Goal: Task Accomplishment & Management: Manage account settings

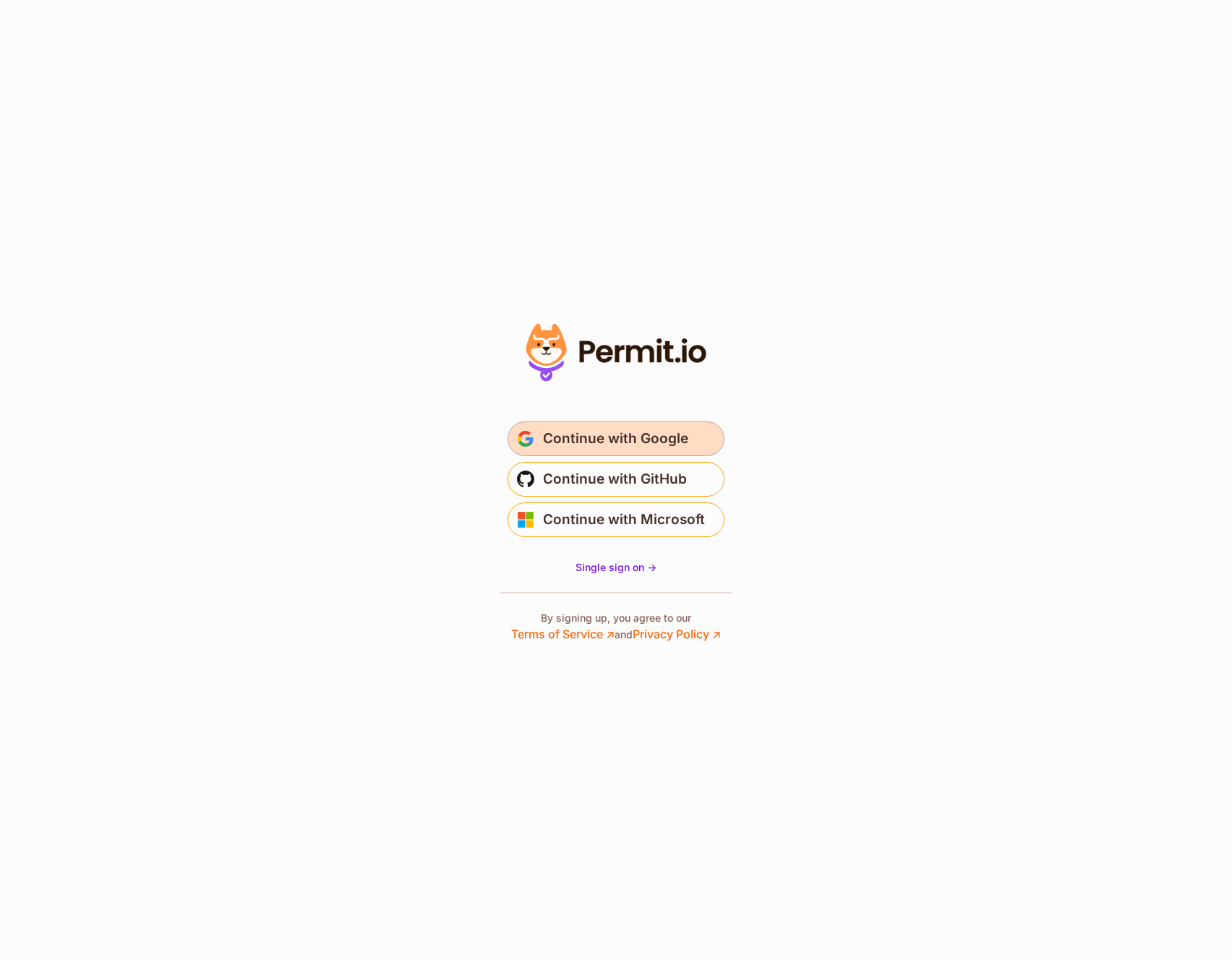
click at [626, 435] on span "Continue with Google" at bounding box center [615, 438] width 146 height 23
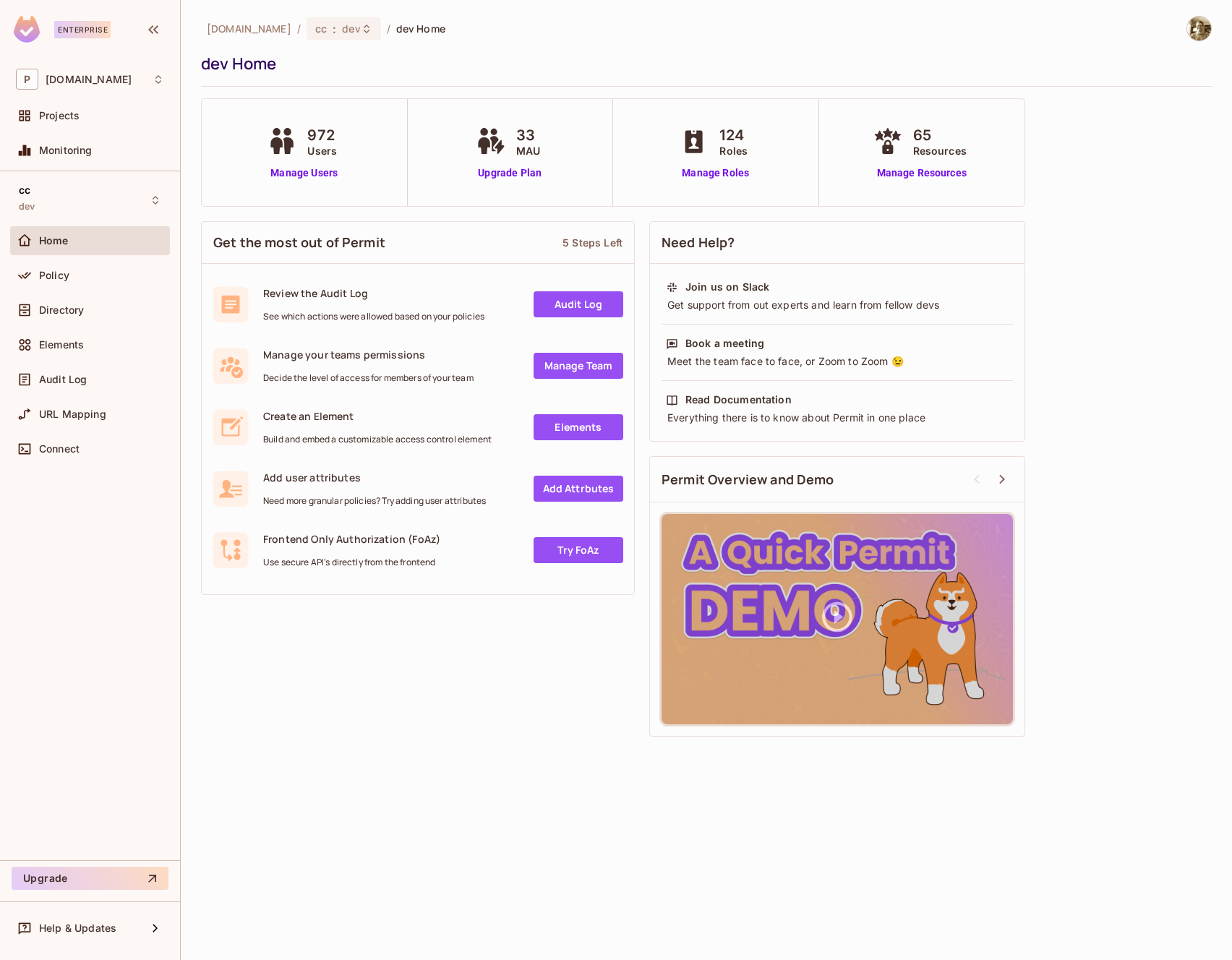
click at [279, 155] on div "972 Users" at bounding box center [304, 141] width 80 height 34
click at [287, 168] on link "Manage Users" at bounding box center [304, 173] width 80 height 15
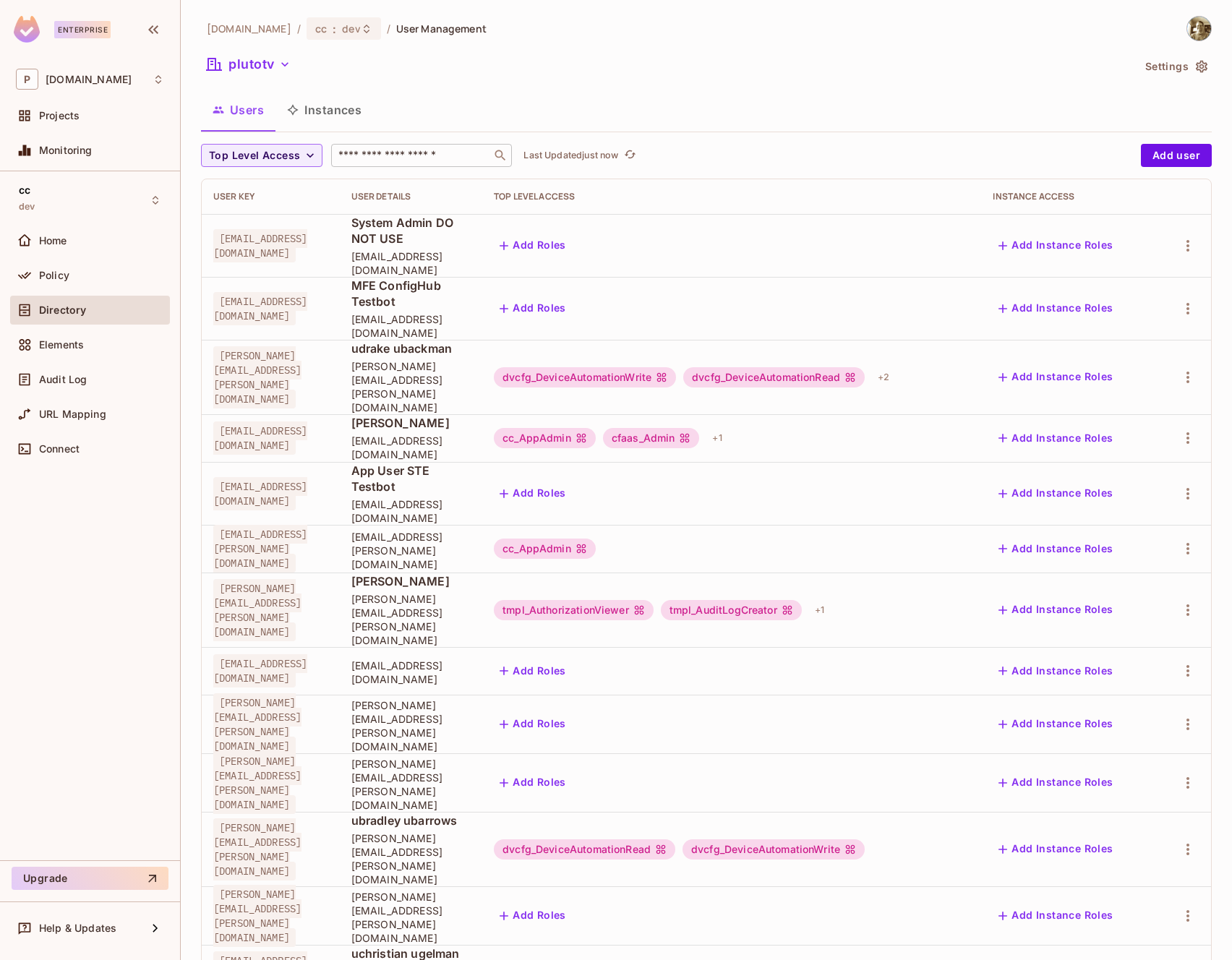
click at [398, 155] on input "text" at bounding box center [411, 155] width 152 height 14
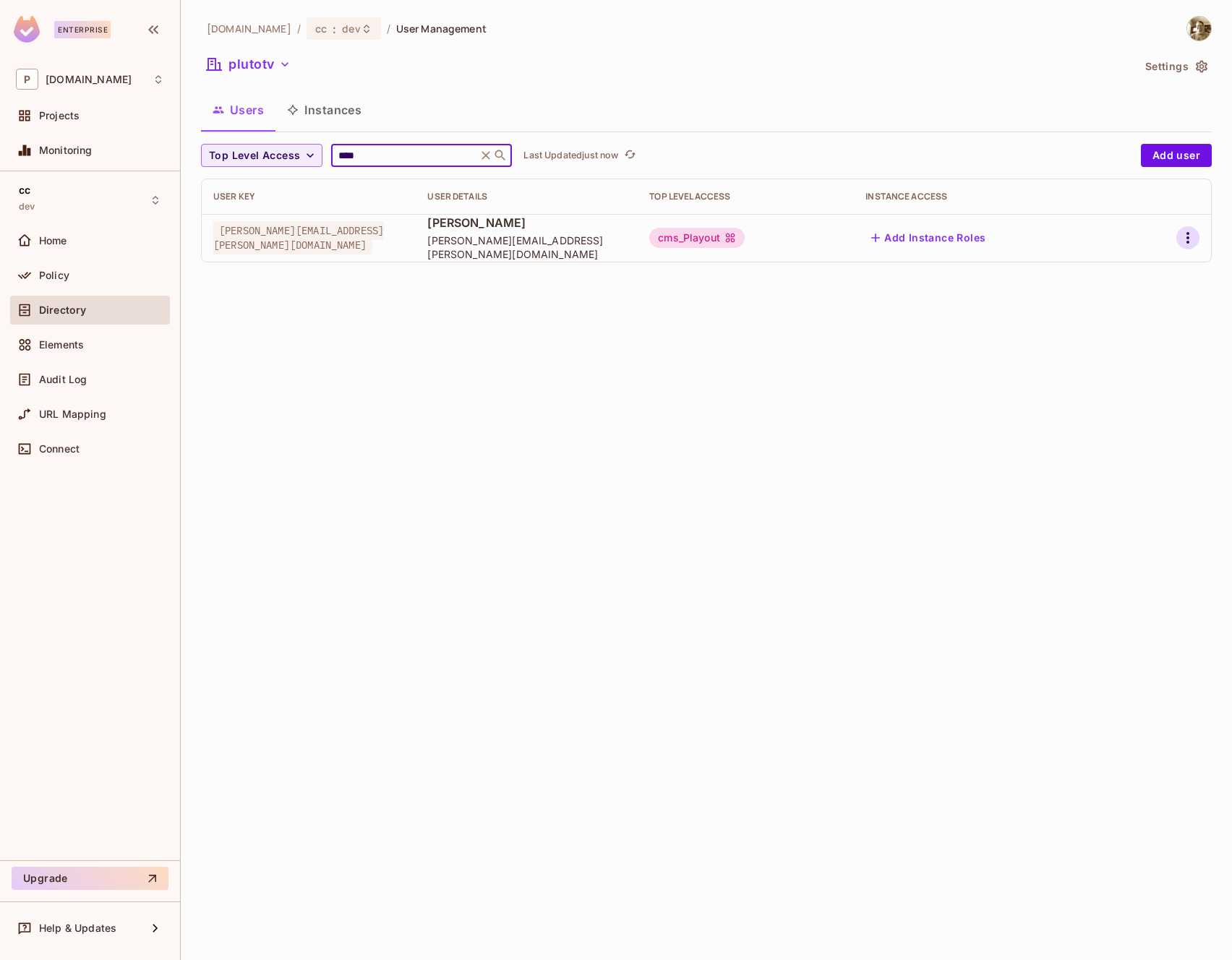
type input "****"
click at [1190, 237] on icon "button" at bounding box center [1187, 238] width 17 height 17
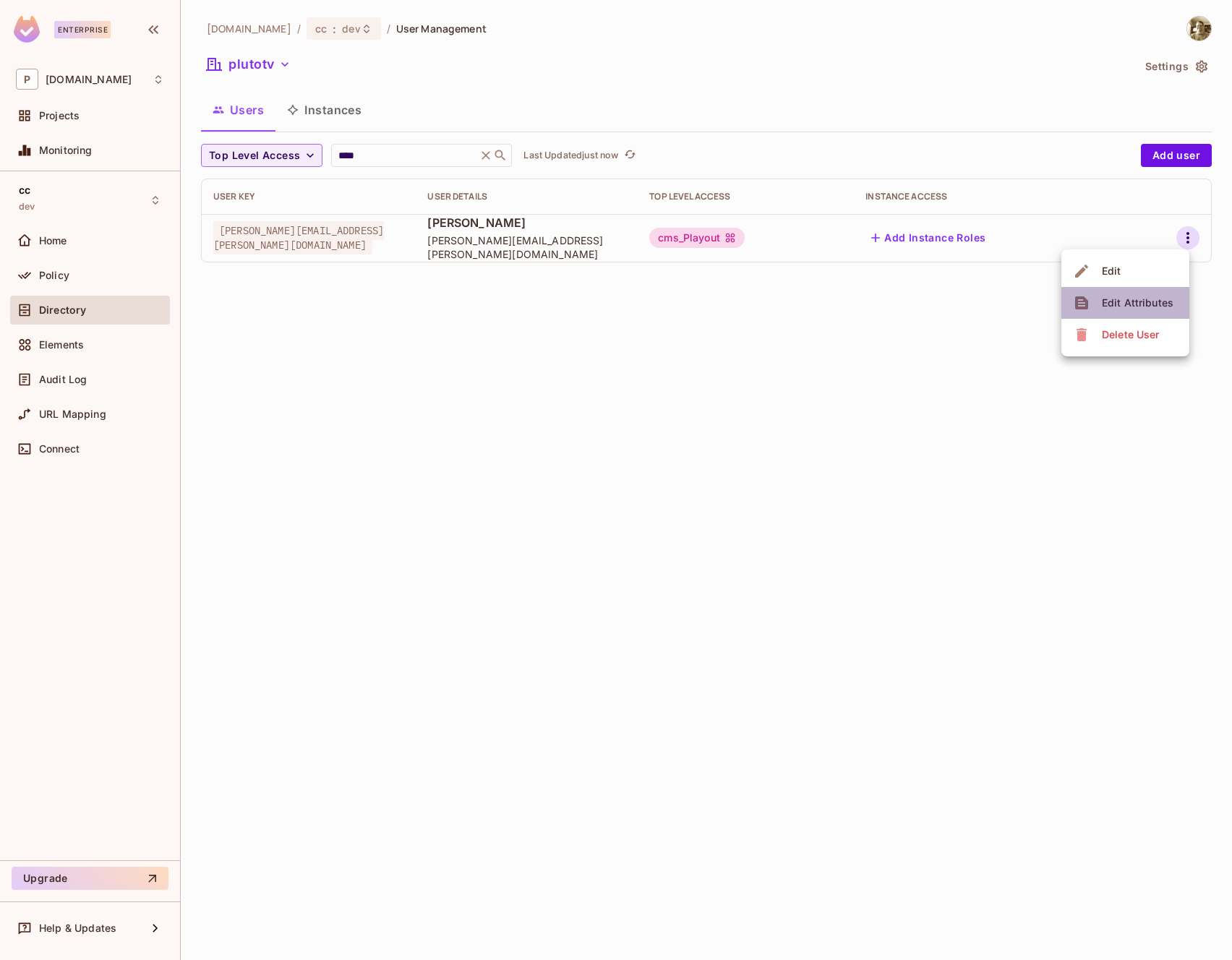
click at [1161, 300] on div "Edit Attributes" at bounding box center [1138, 303] width 72 height 14
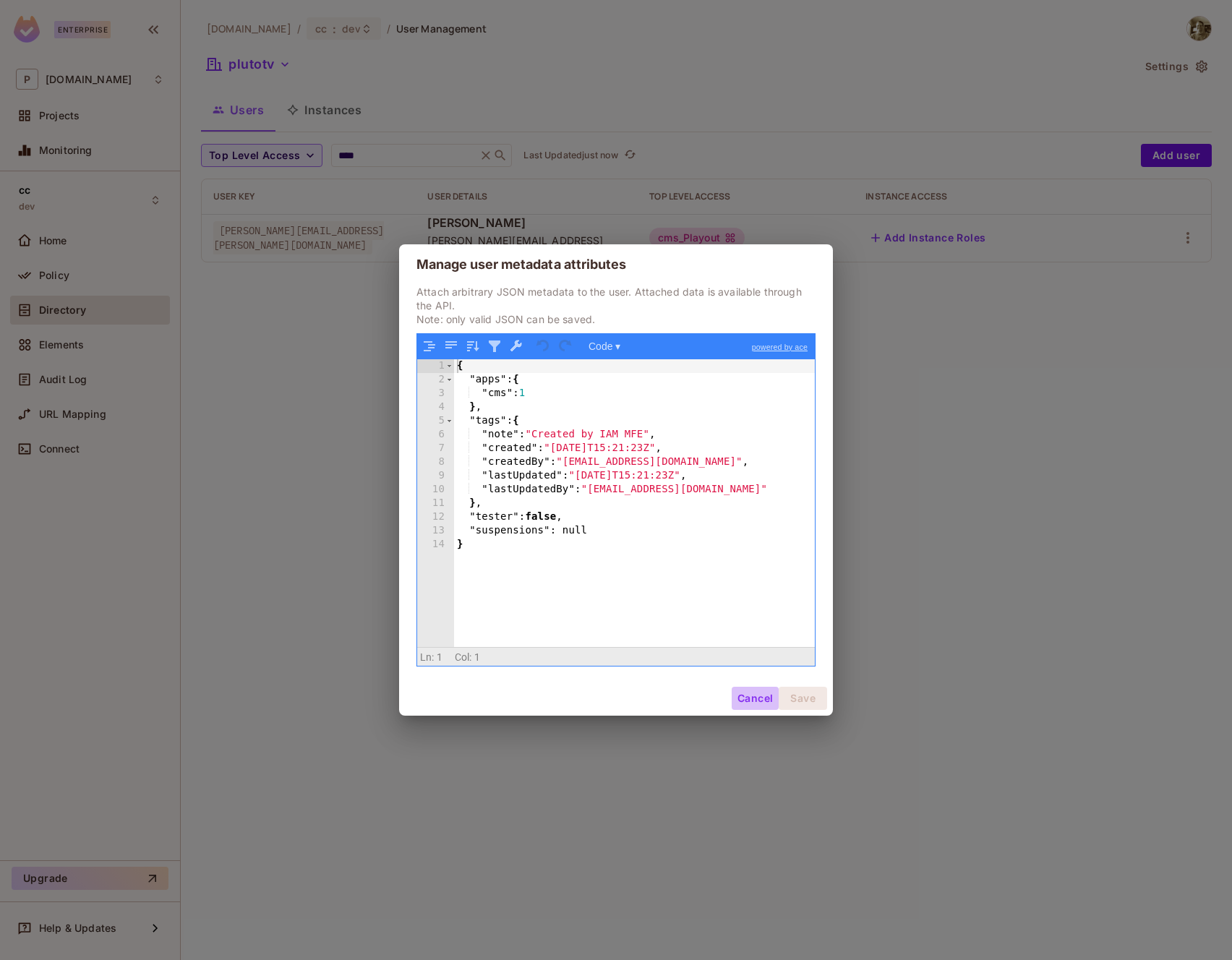
click at [740, 700] on button "Cancel" at bounding box center [755, 698] width 47 height 23
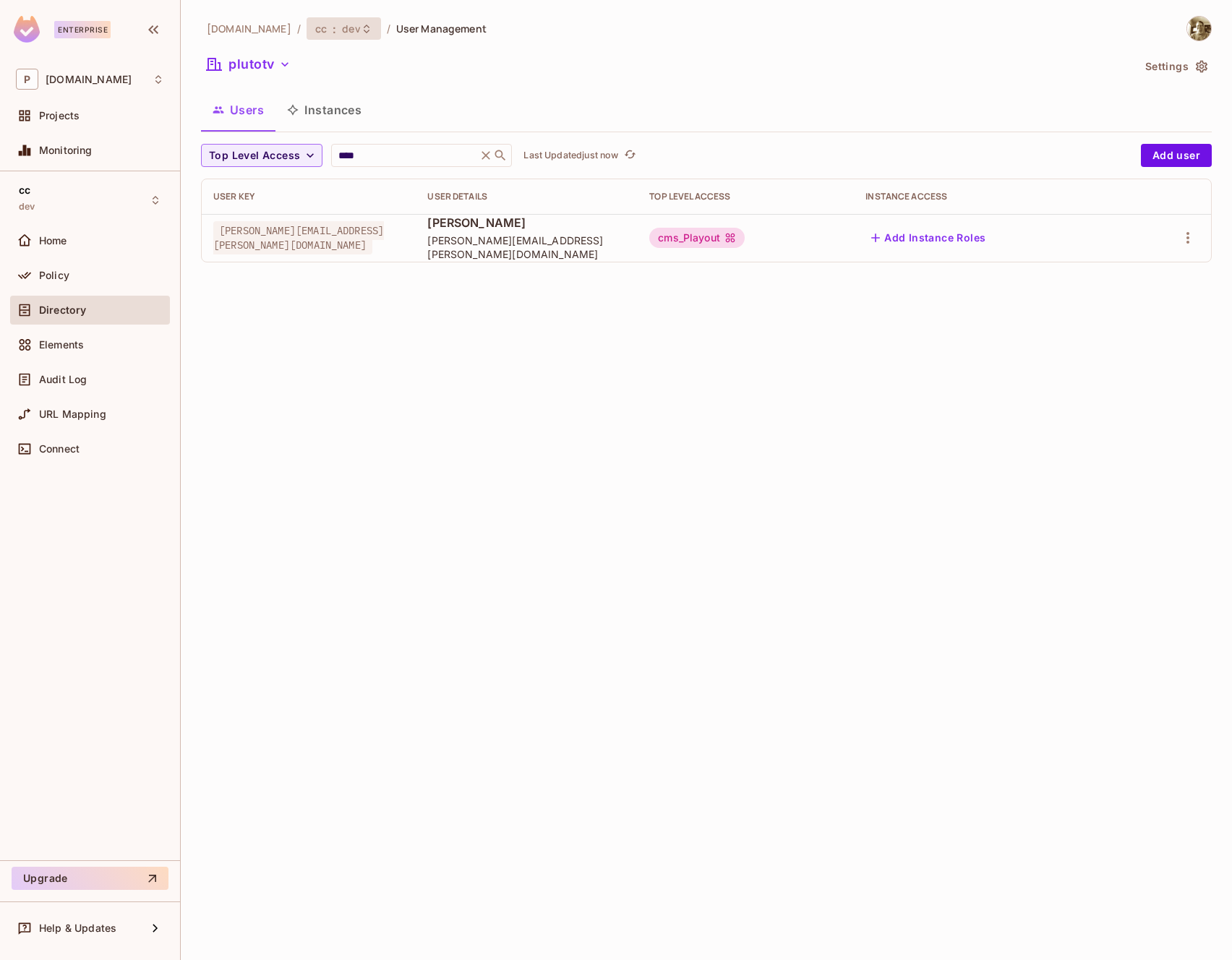
click at [316, 34] on span "cc" at bounding box center [321, 29] width 11 height 14
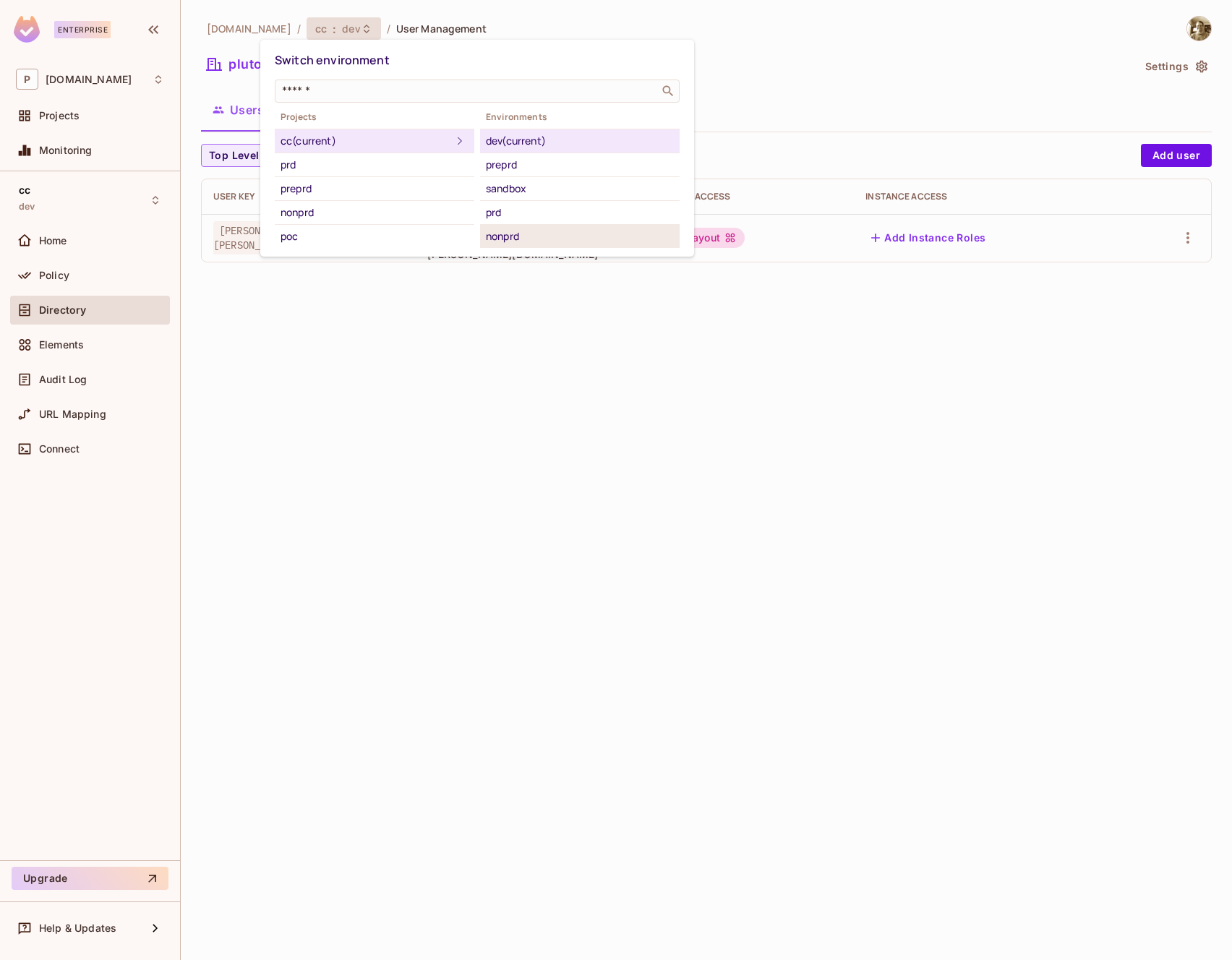
click at [531, 232] on div "nonprd" at bounding box center [580, 236] width 188 height 17
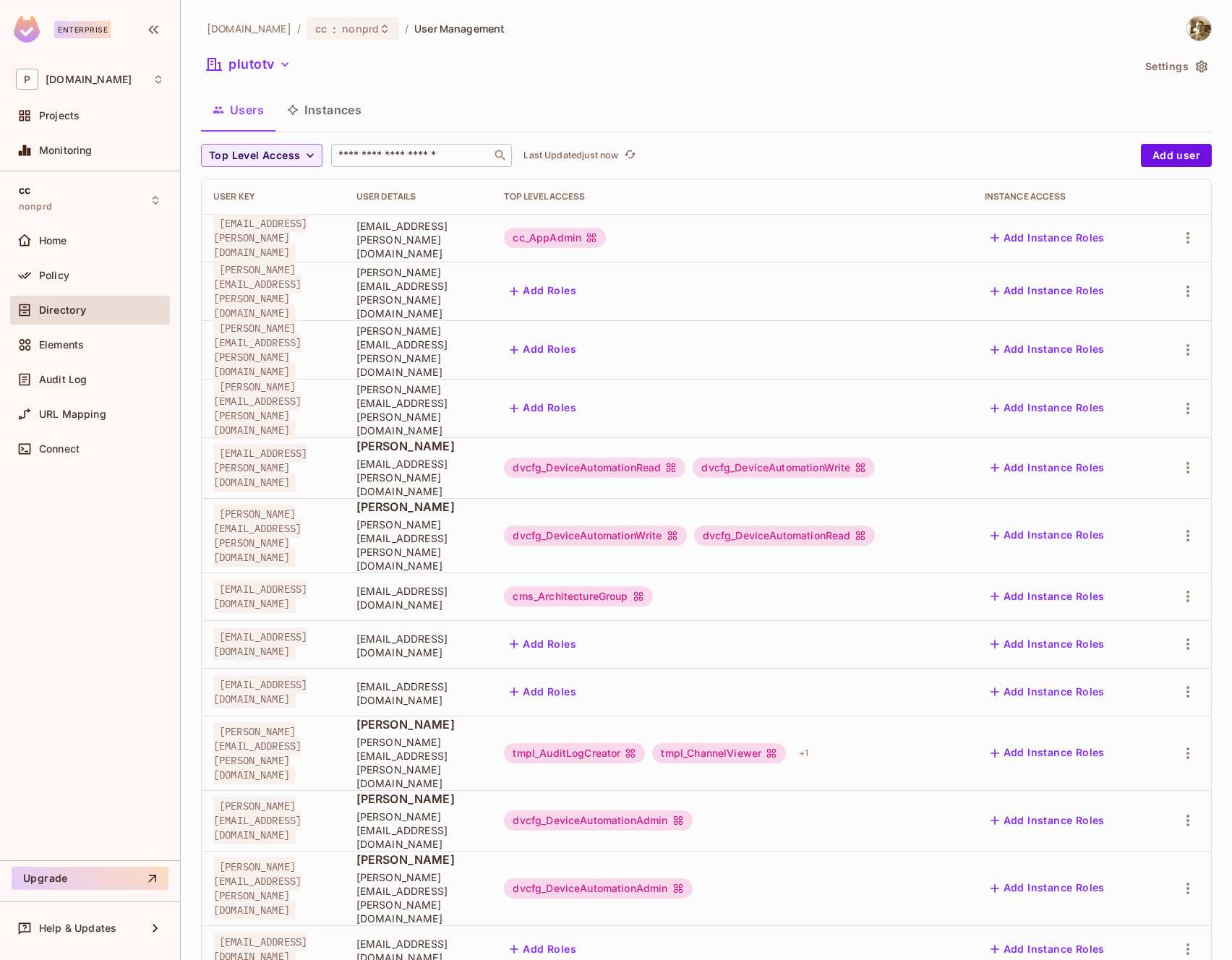
click at [434, 150] on input "text" at bounding box center [411, 155] width 152 height 14
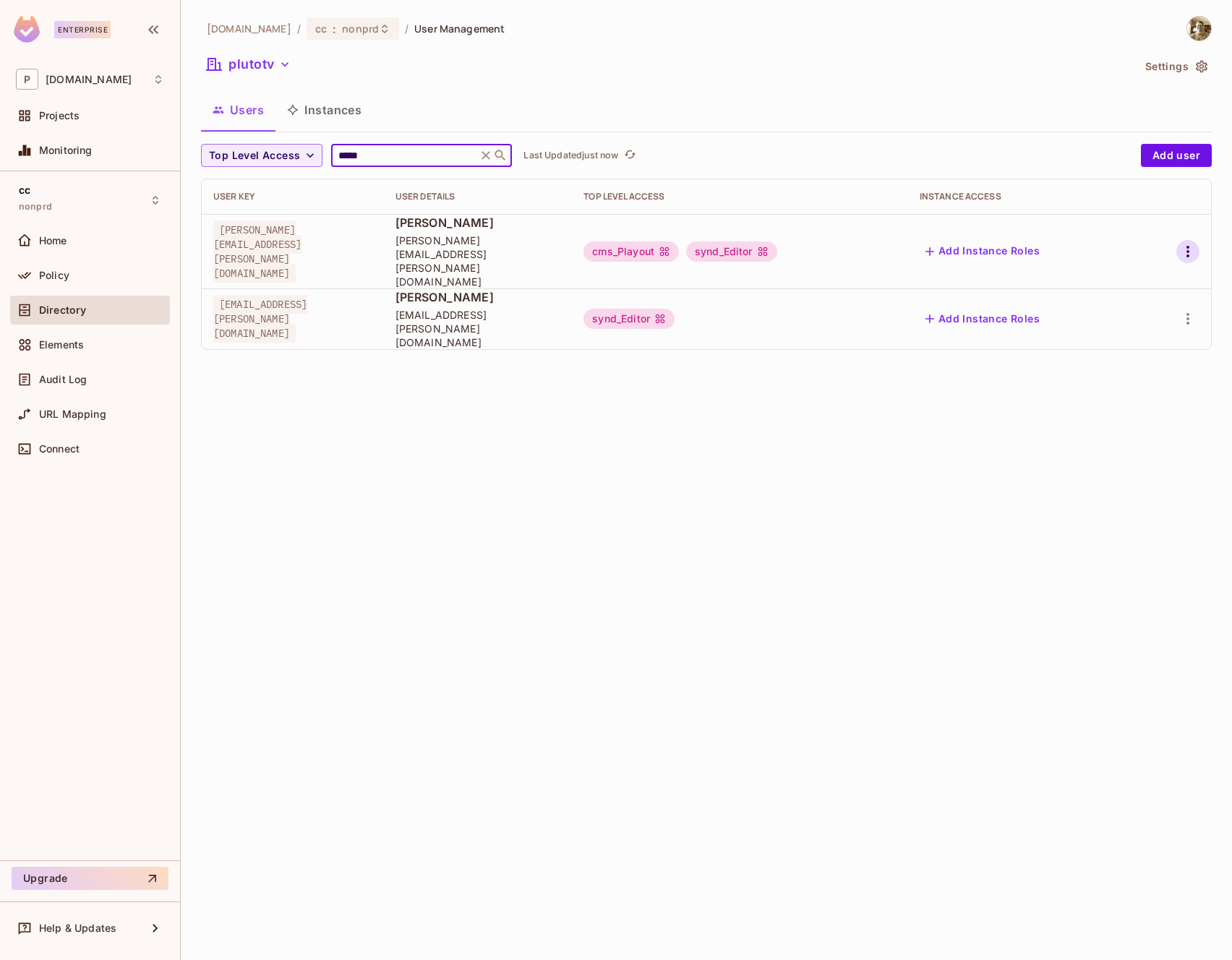
type input "*****"
click at [1187, 243] on icon "button" at bounding box center [1187, 251] width 17 height 17
click at [1132, 303] on div "Edit Attributes" at bounding box center [1138, 303] width 72 height 14
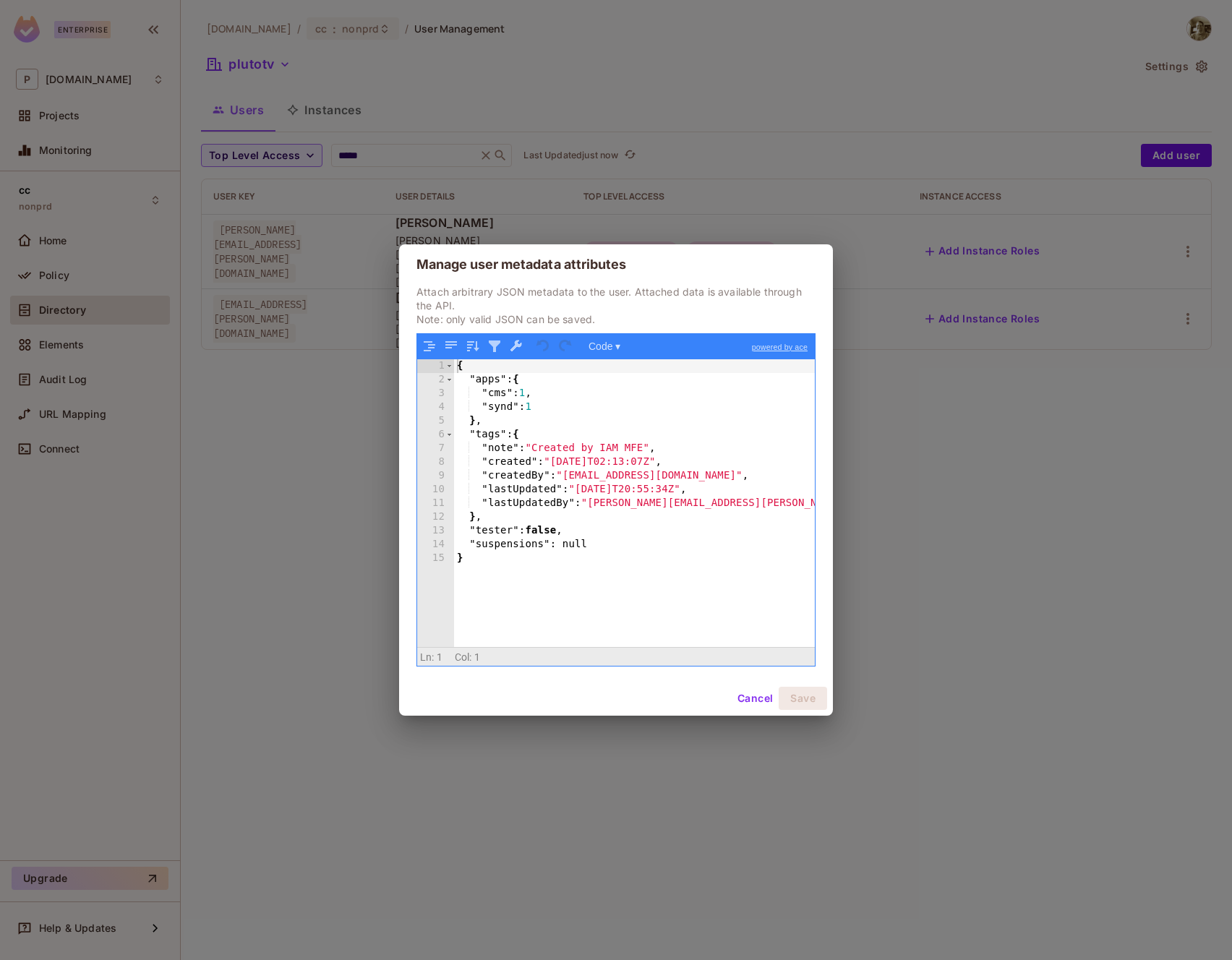
click at [1006, 412] on div "Manage user metadata attributes Attach arbitrary JSON metadata to the user. Att…" at bounding box center [616, 480] width 1232 height 960
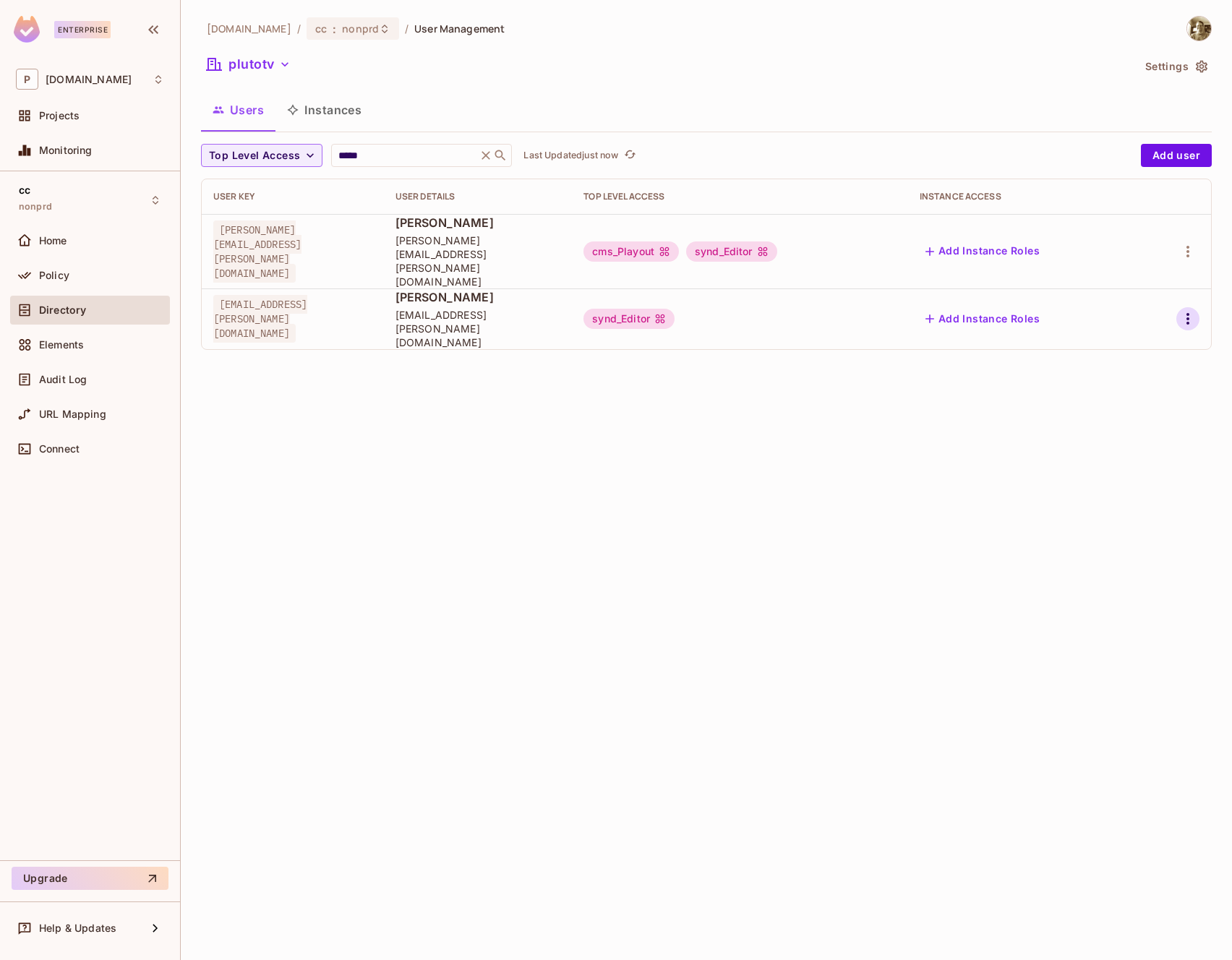
click at [1182, 310] on icon "button" at bounding box center [1187, 318] width 17 height 17
click at [1136, 344] on div "Edit Attributes" at bounding box center [1138, 350] width 72 height 14
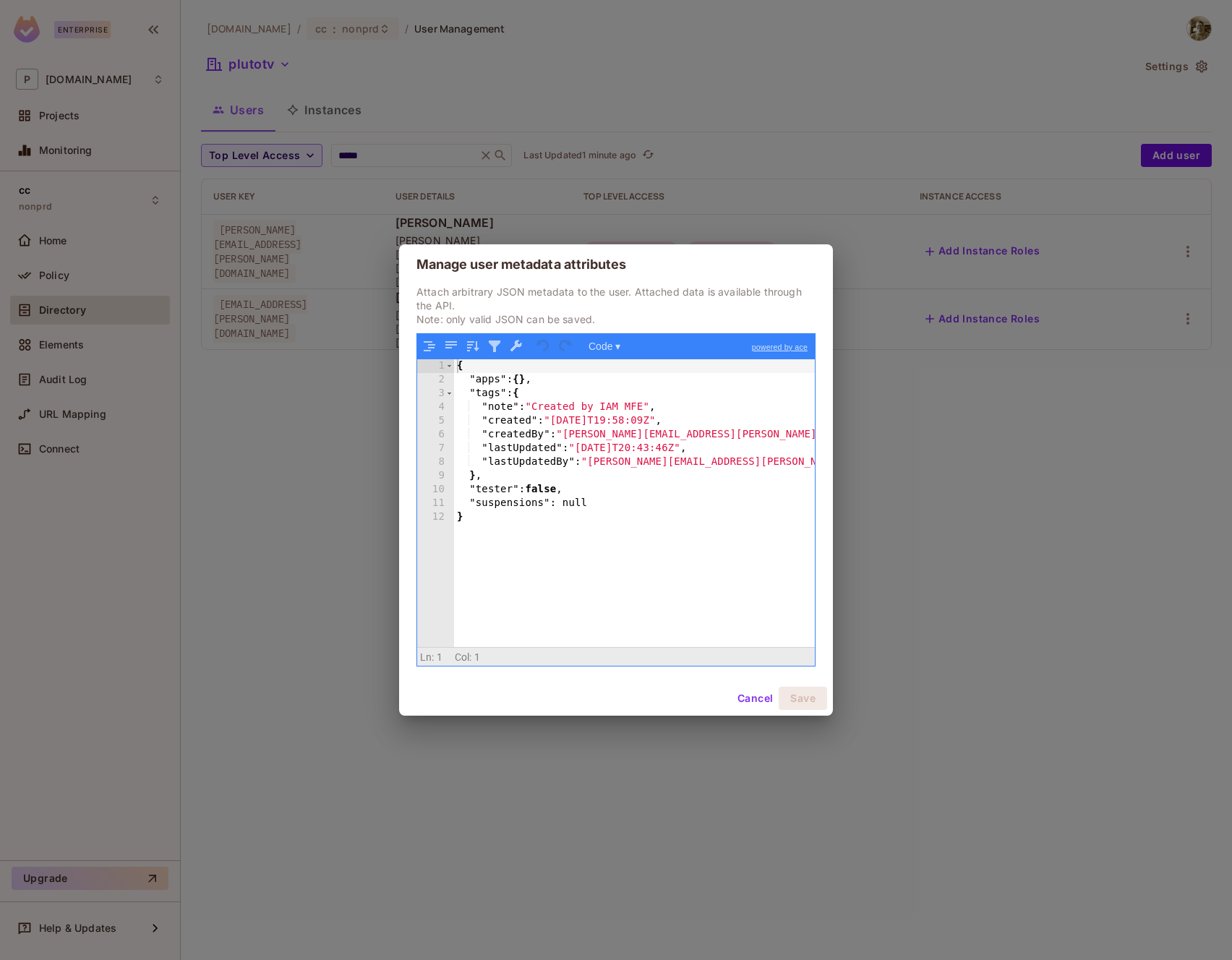
click at [755, 700] on button "Cancel" at bounding box center [755, 698] width 47 height 23
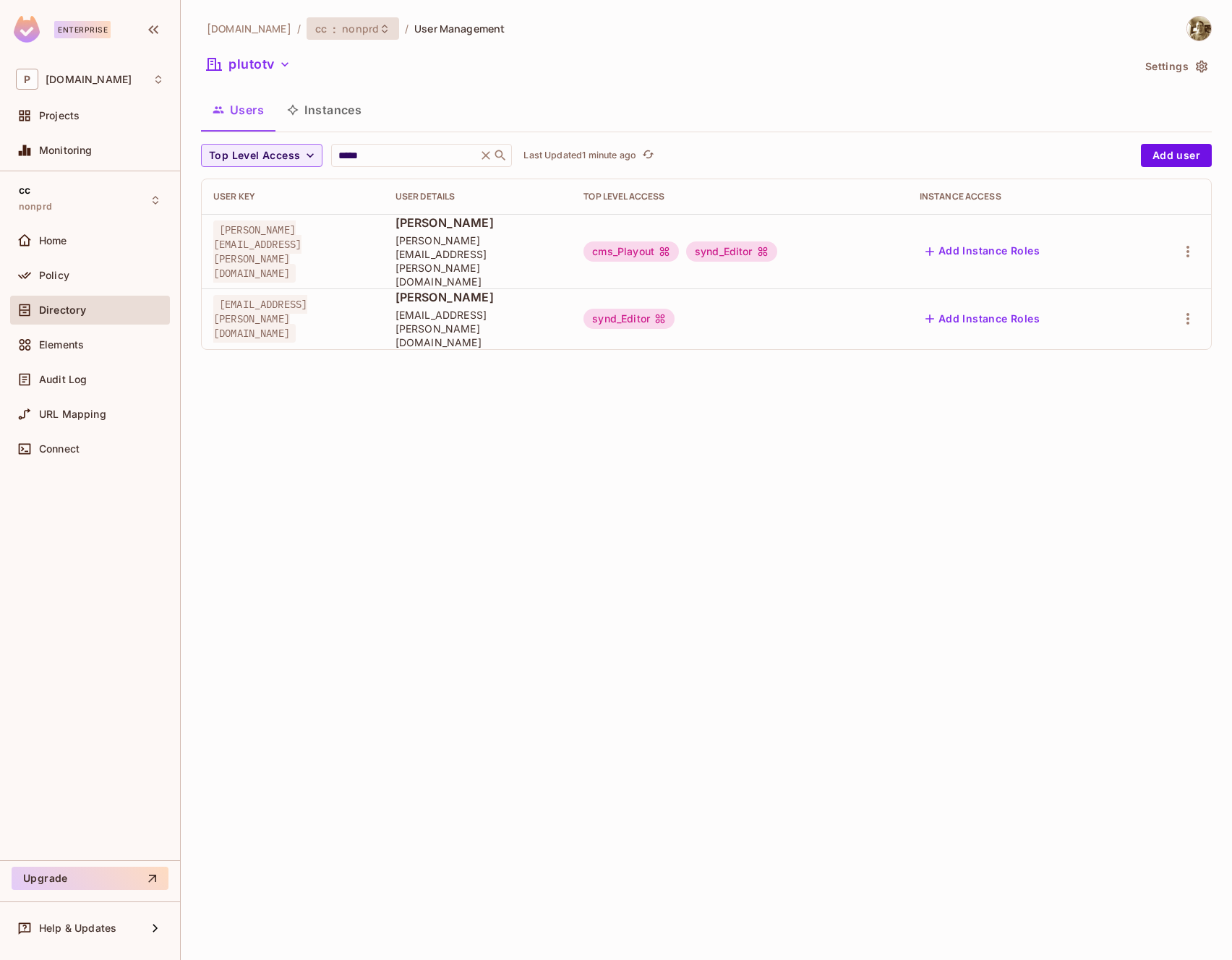
click at [379, 33] on icon at bounding box center [384, 29] width 11 height 11
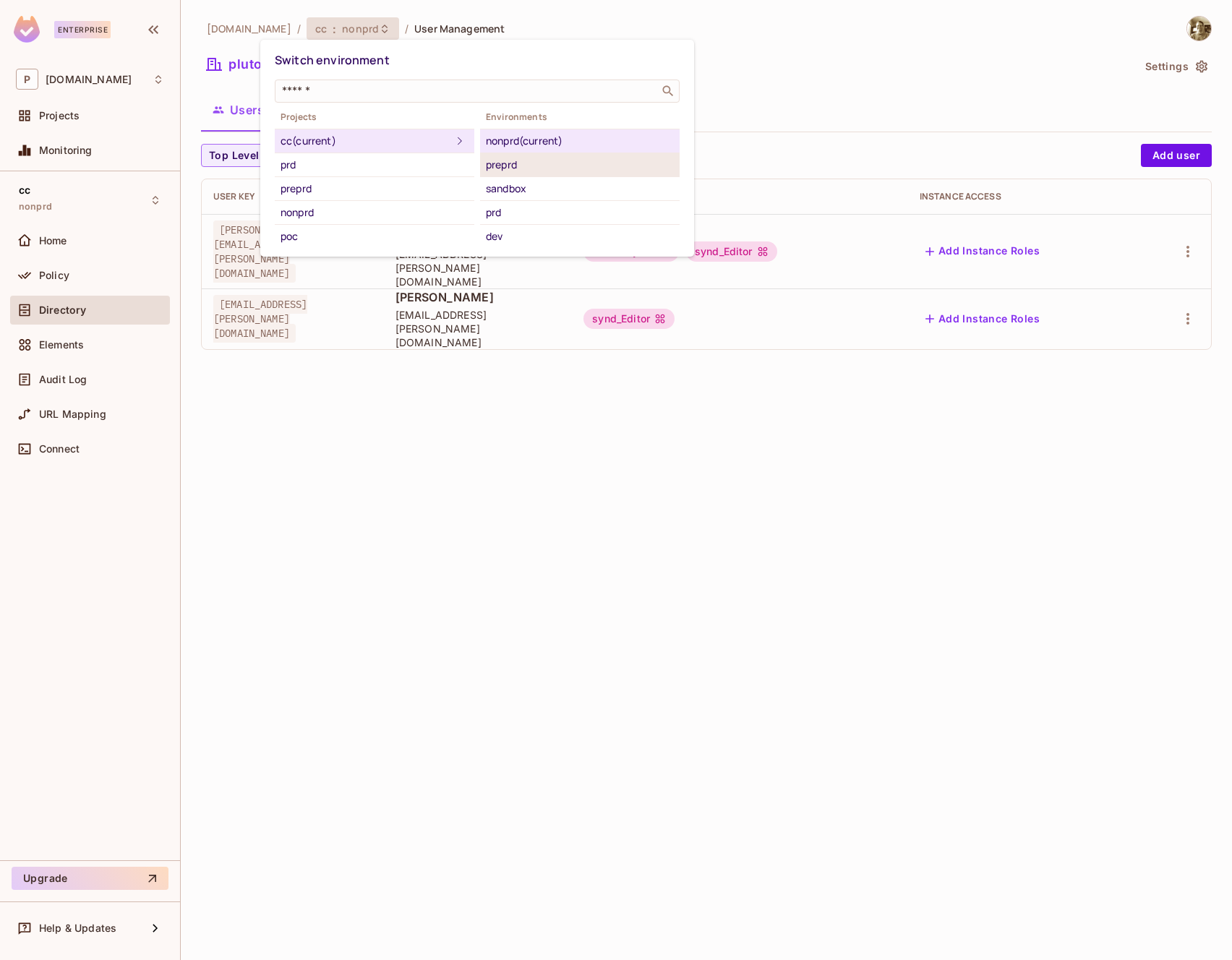
click at [513, 167] on div "preprd" at bounding box center [580, 165] width 188 height 17
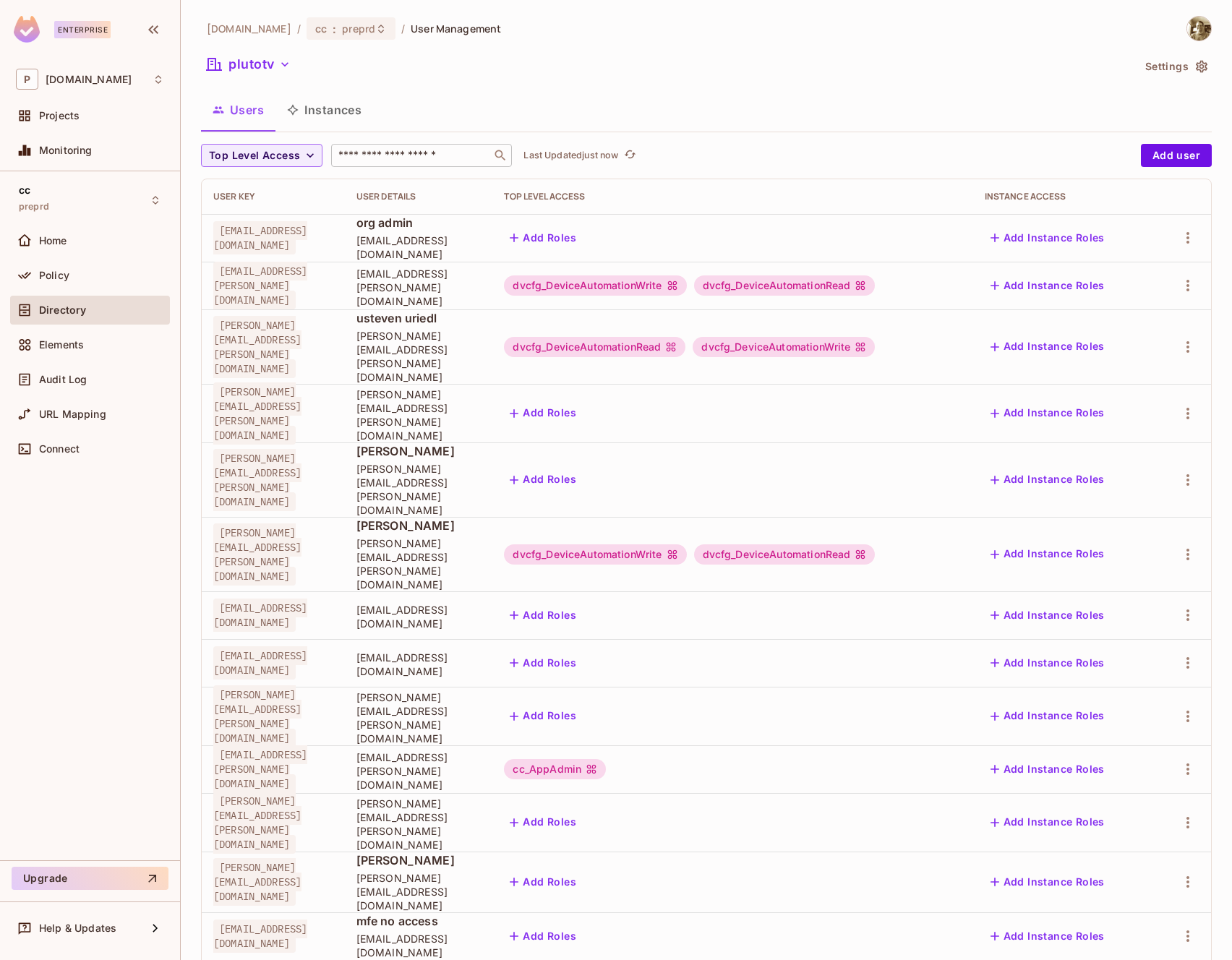
click at [386, 149] on input "text" at bounding box center [411, 155] width 152 height 14
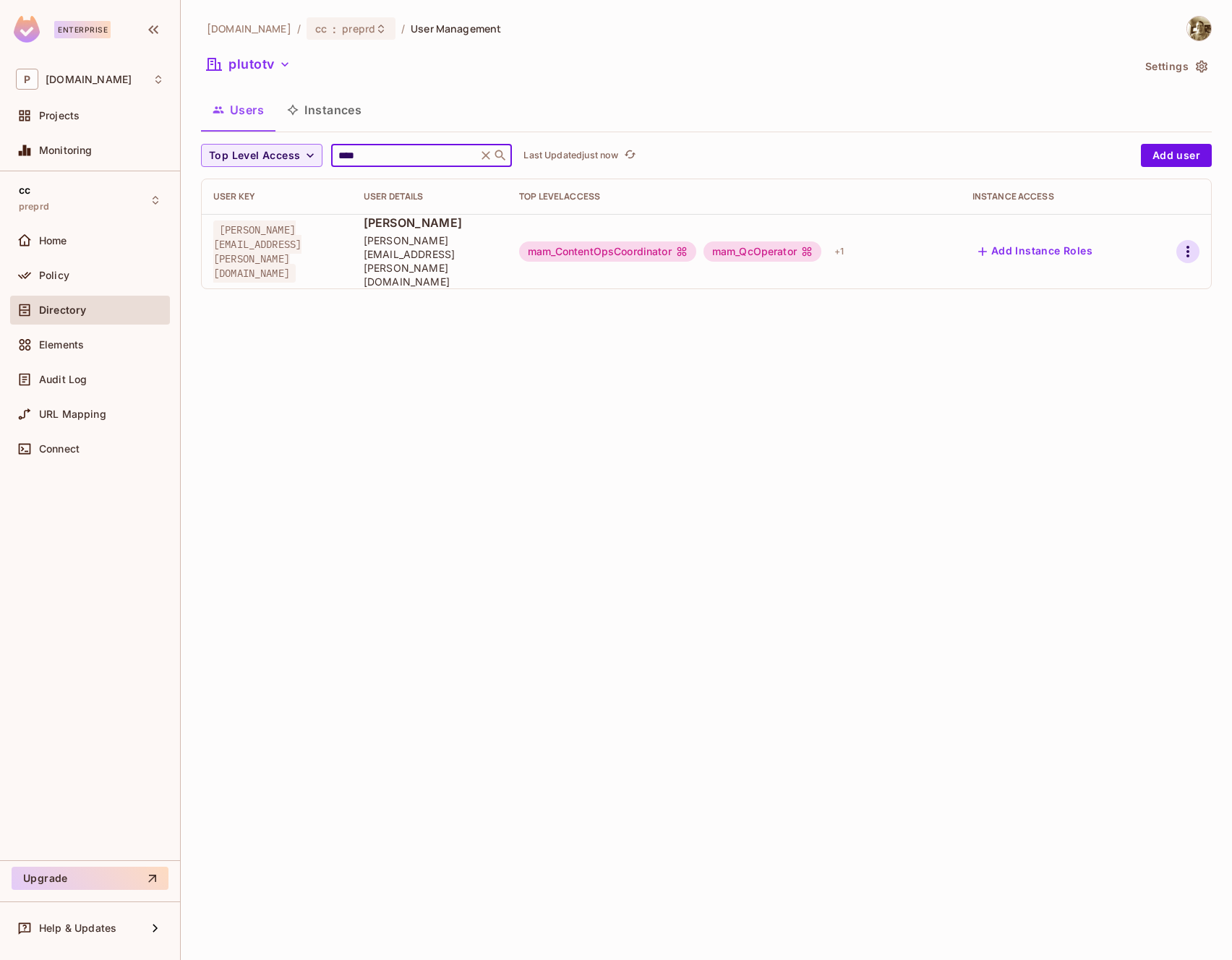
type input "****"
click at [1182, 243] on icon "button" at bounding box center [1187, 251] width 17 height 17
click at [1167, 298] on div "Edit Attributes" at bounding box center [1138, 303] width 72 height 14
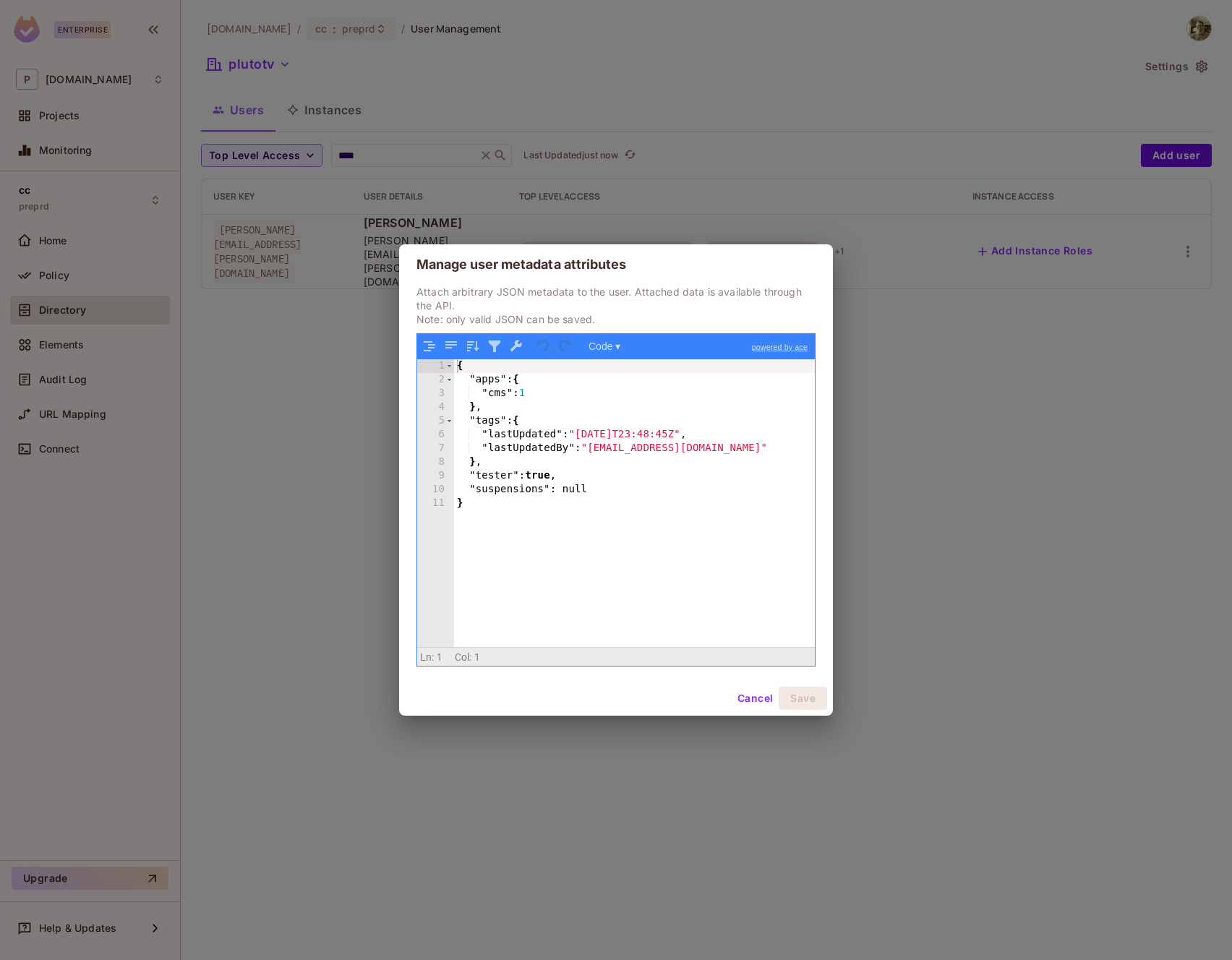
click at [748, 701] on button "Cancel" at bounding box center [755, 698] width 47 height 23
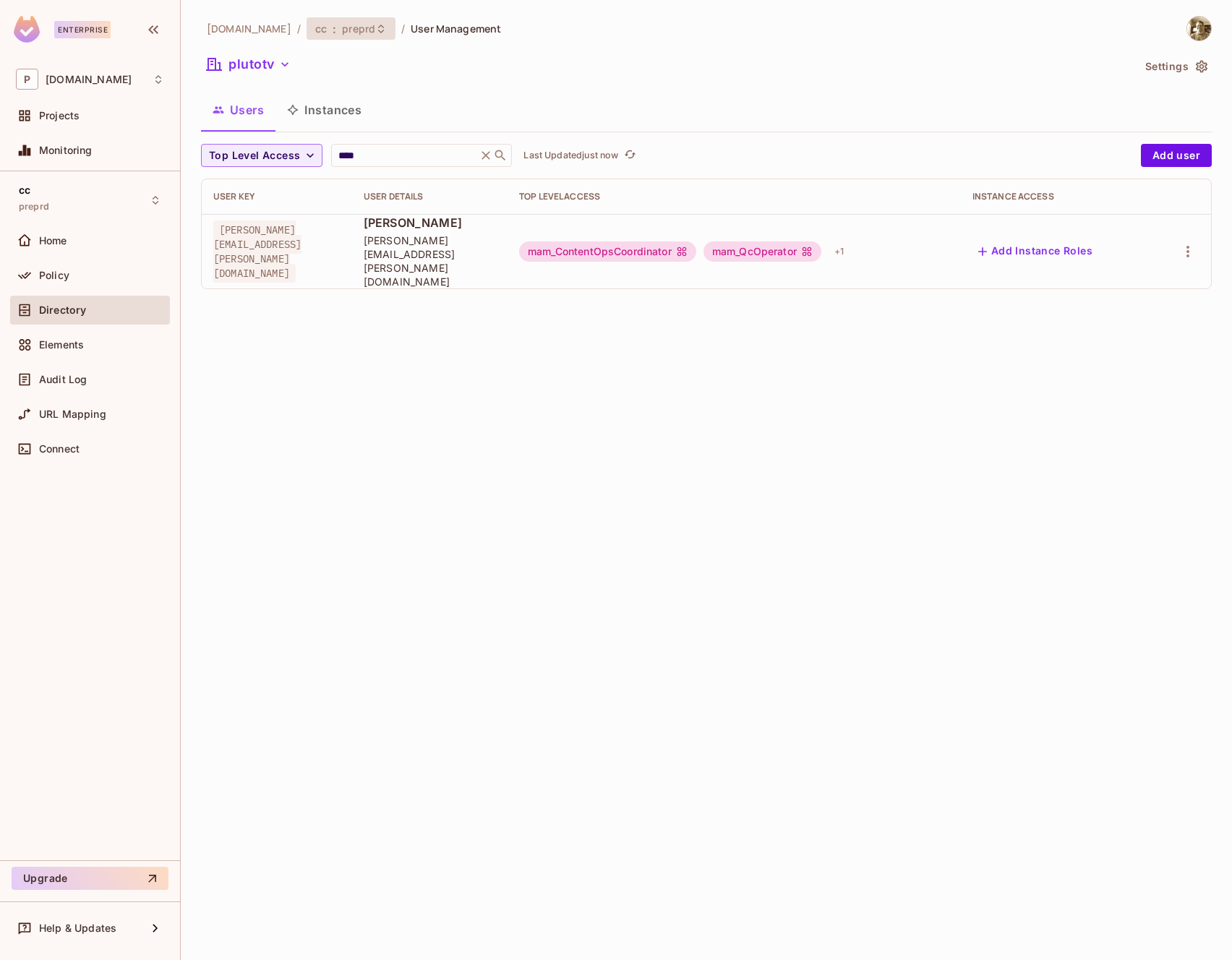
click at [342, 32] on span "preprd" at bounding box center [359, 29] width 33 height 14
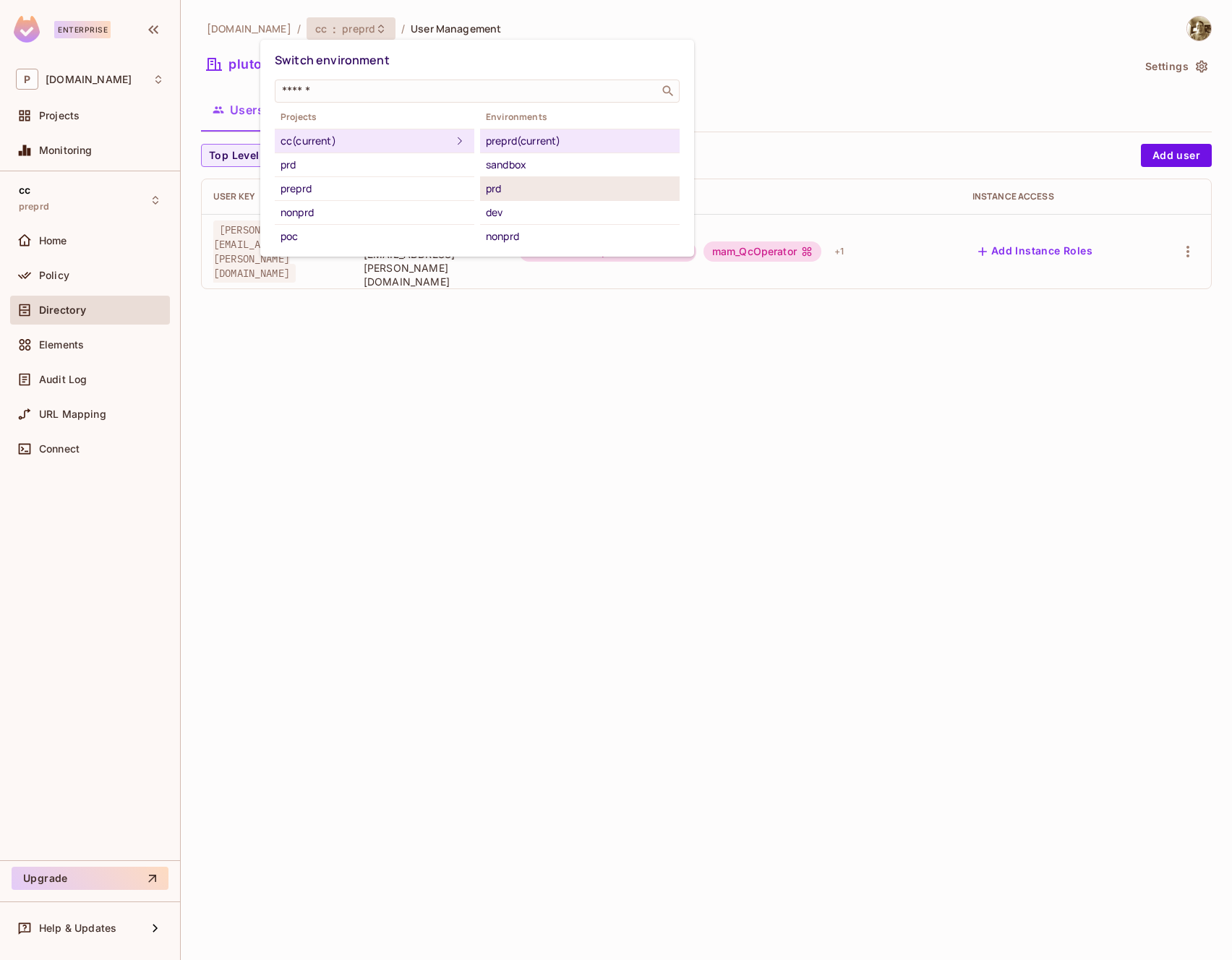
click at [507, 190] on div "prd" at bounding box center [580, 189] width 188 height 17
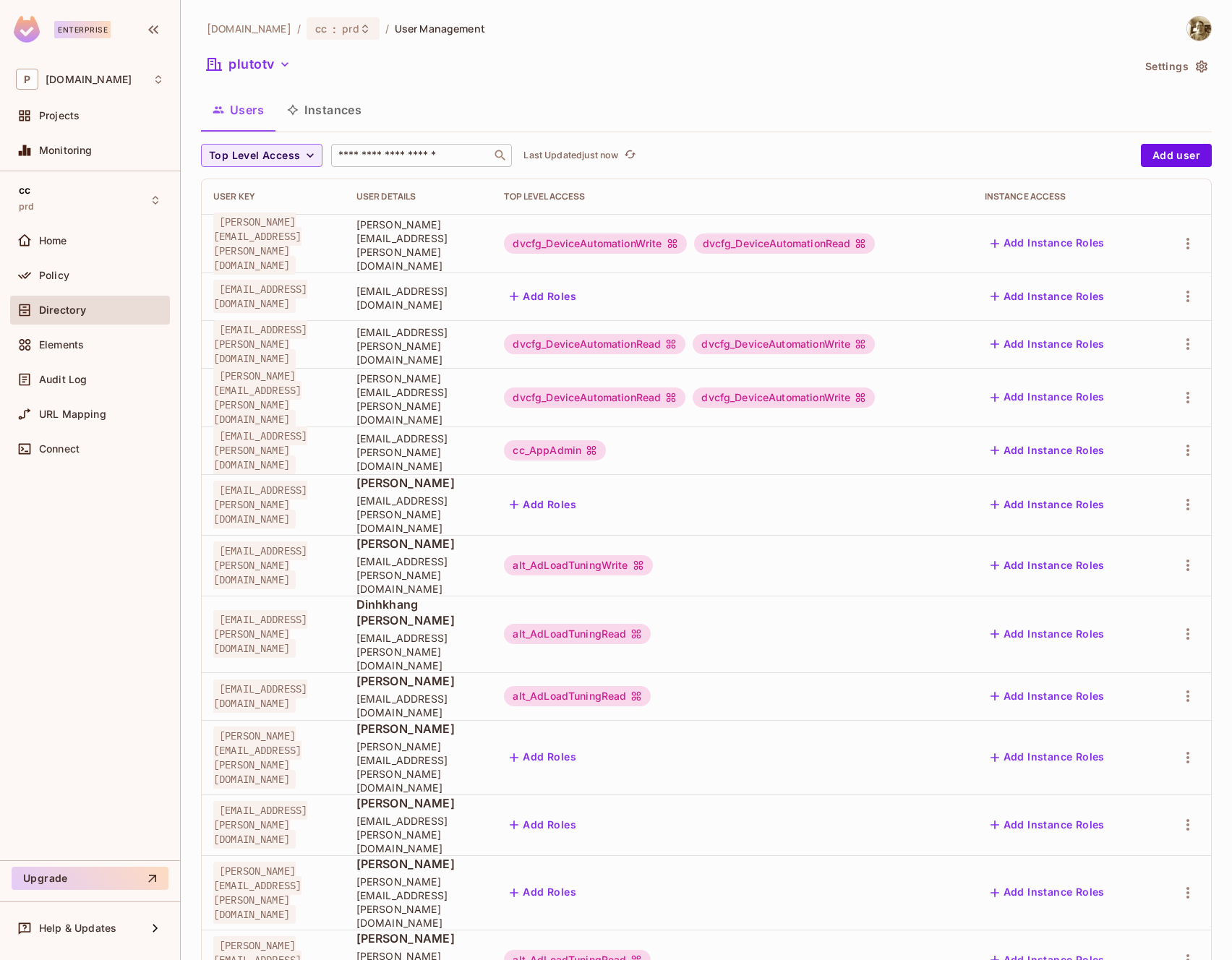
click at [398, 158] on input "text" at bounding box center [411, 155] width 152 height 14
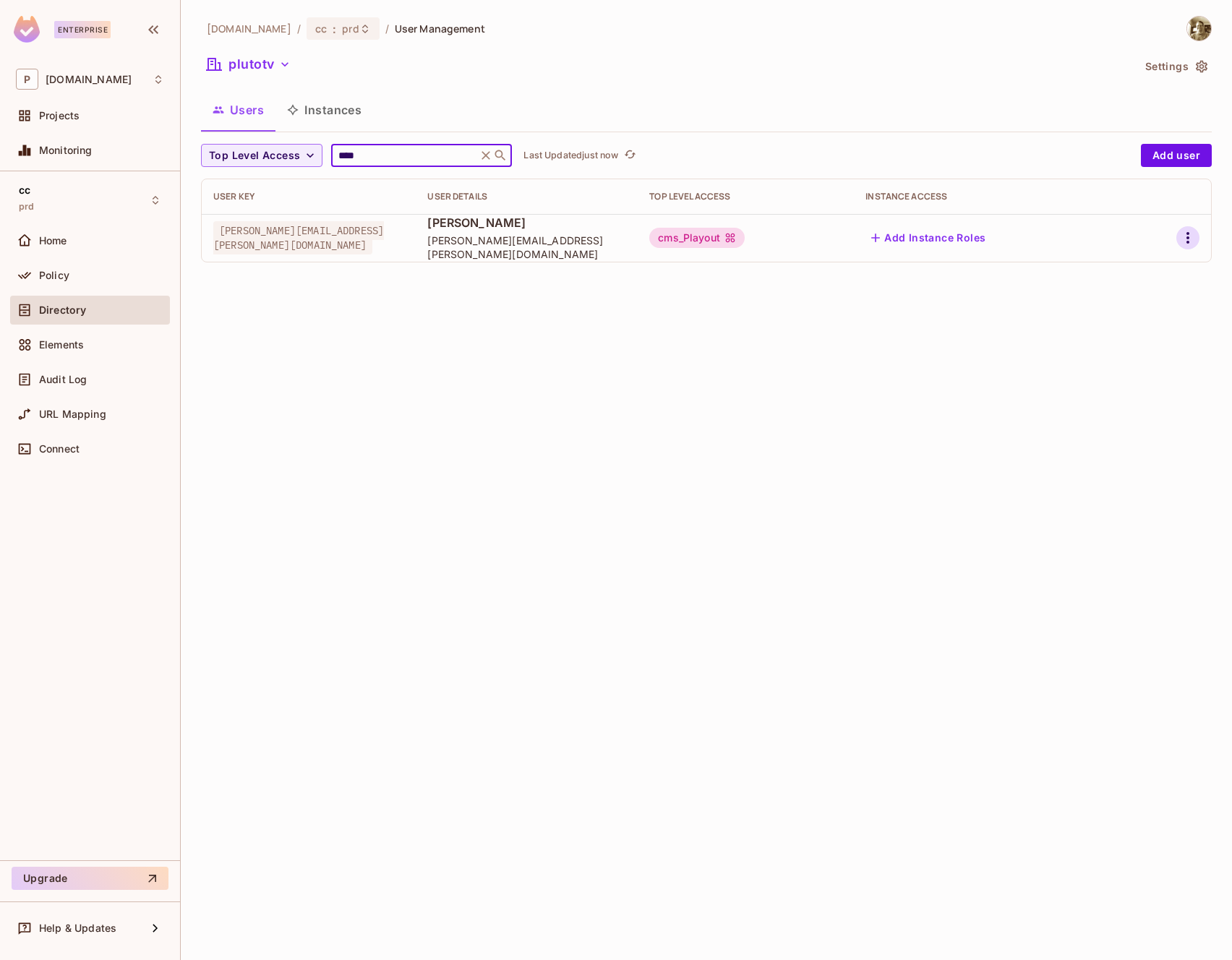
type input "****"
click at [1197, 240] on button "button" at bounding box center [1188, 238] width 23 height 23
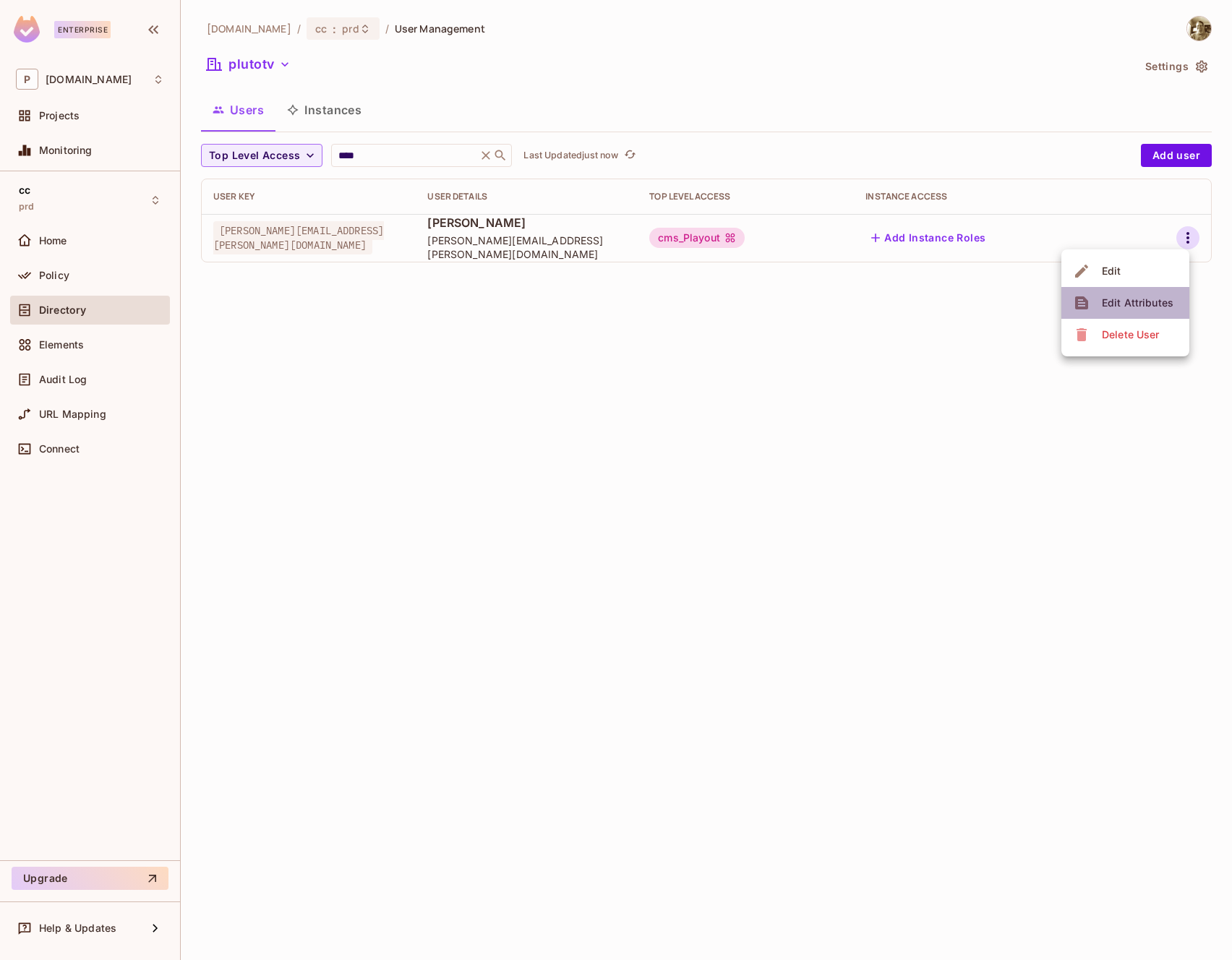
click at [1156, 297] on div "Edit Attributes" at bounding box center [1138, 303] width 72 height 14
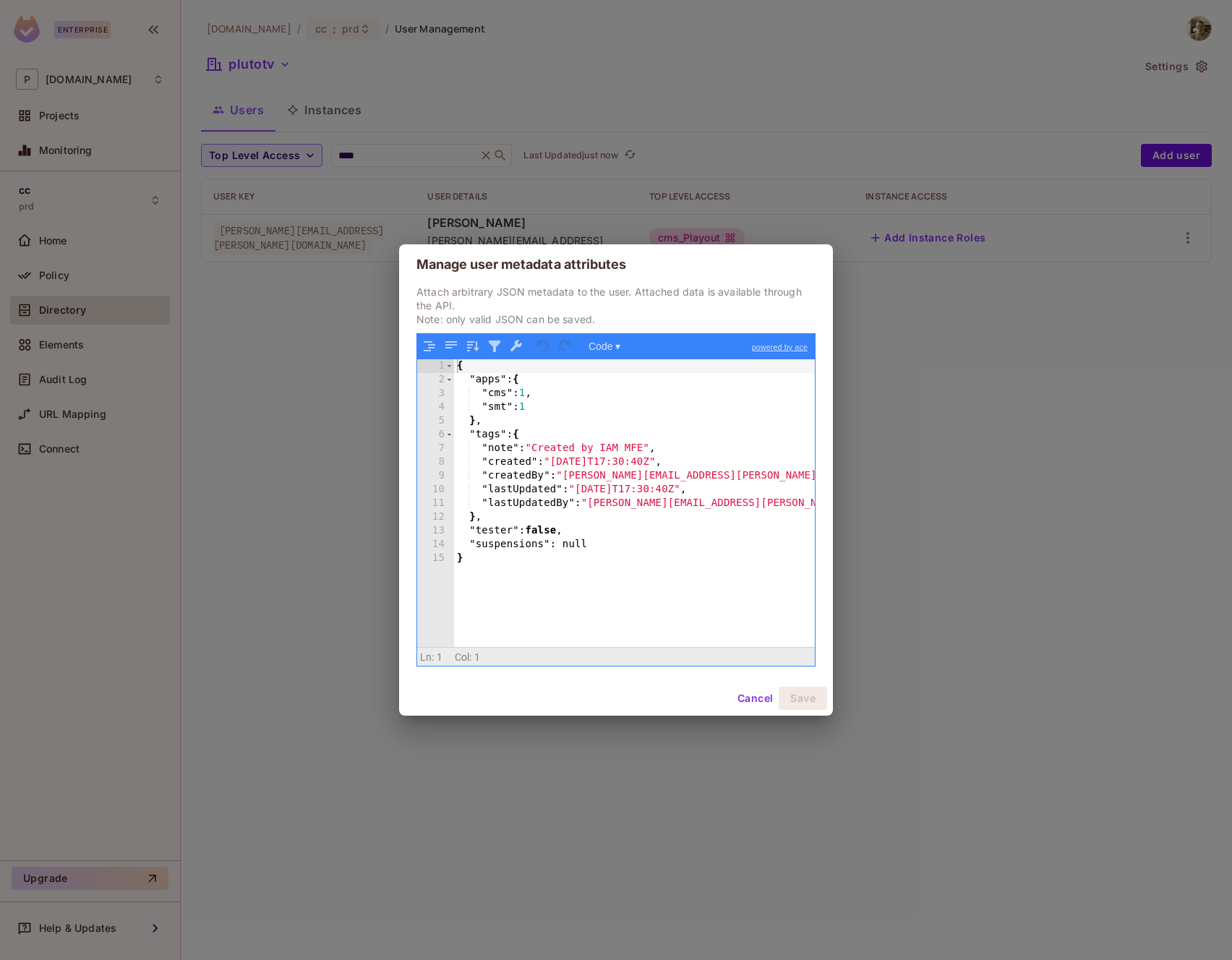
click at [755, 699] on button "Cancel" at bounding box center [755, 698] width 47 height 23
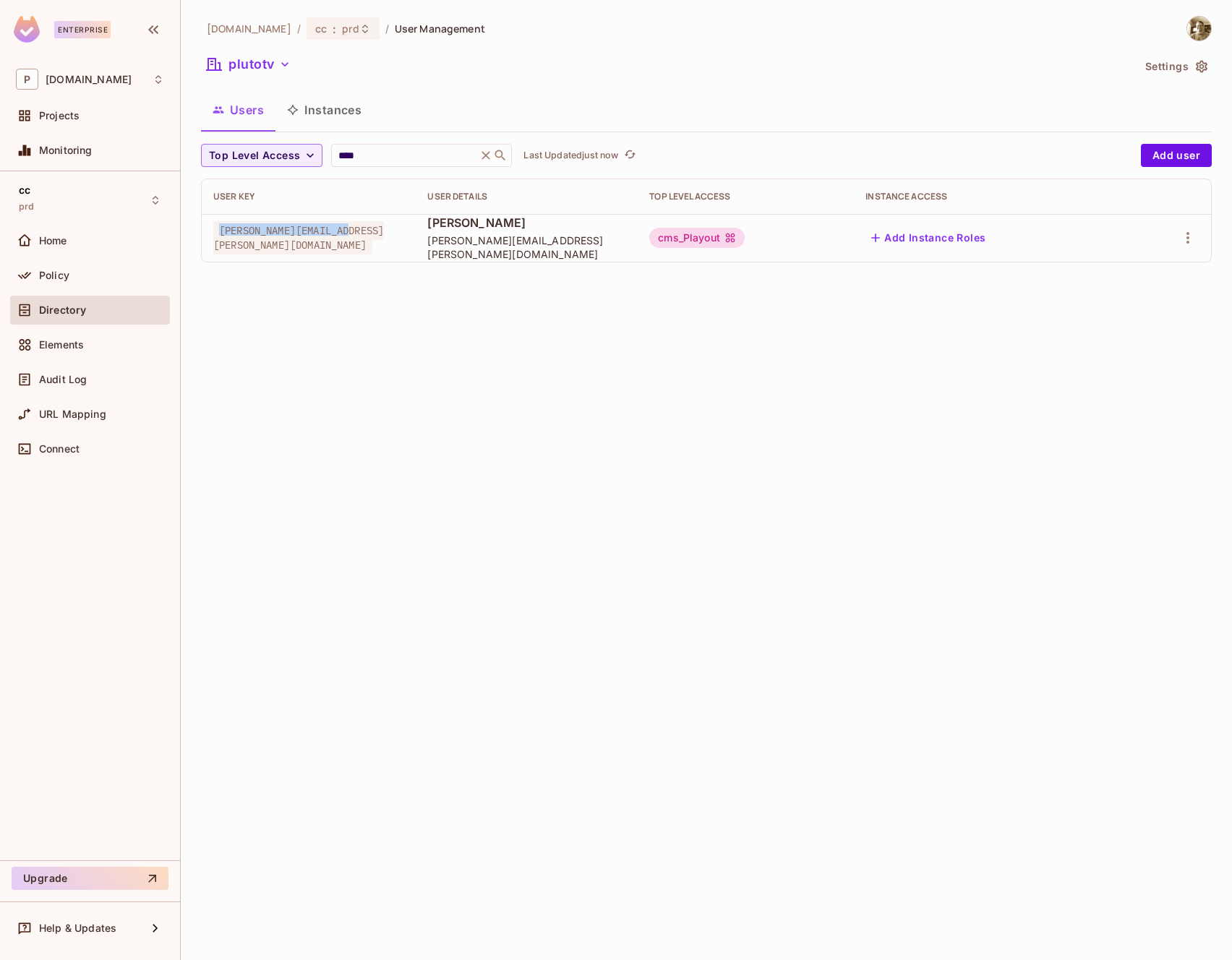
drag, startPoint x: 220, startPoint y: 238, endPoint x: 356, endPoint y: 245, distance: 136.2
click at [356, 245] on span "nathan.cahoon@pluto.tv" at bounding box center [299, 238] width 171 height 33
copy span "nathan.cahoon@pluto.tv"
click at [342, 27] on span "prd" at bounding box center [350, 29] width 17 height 14
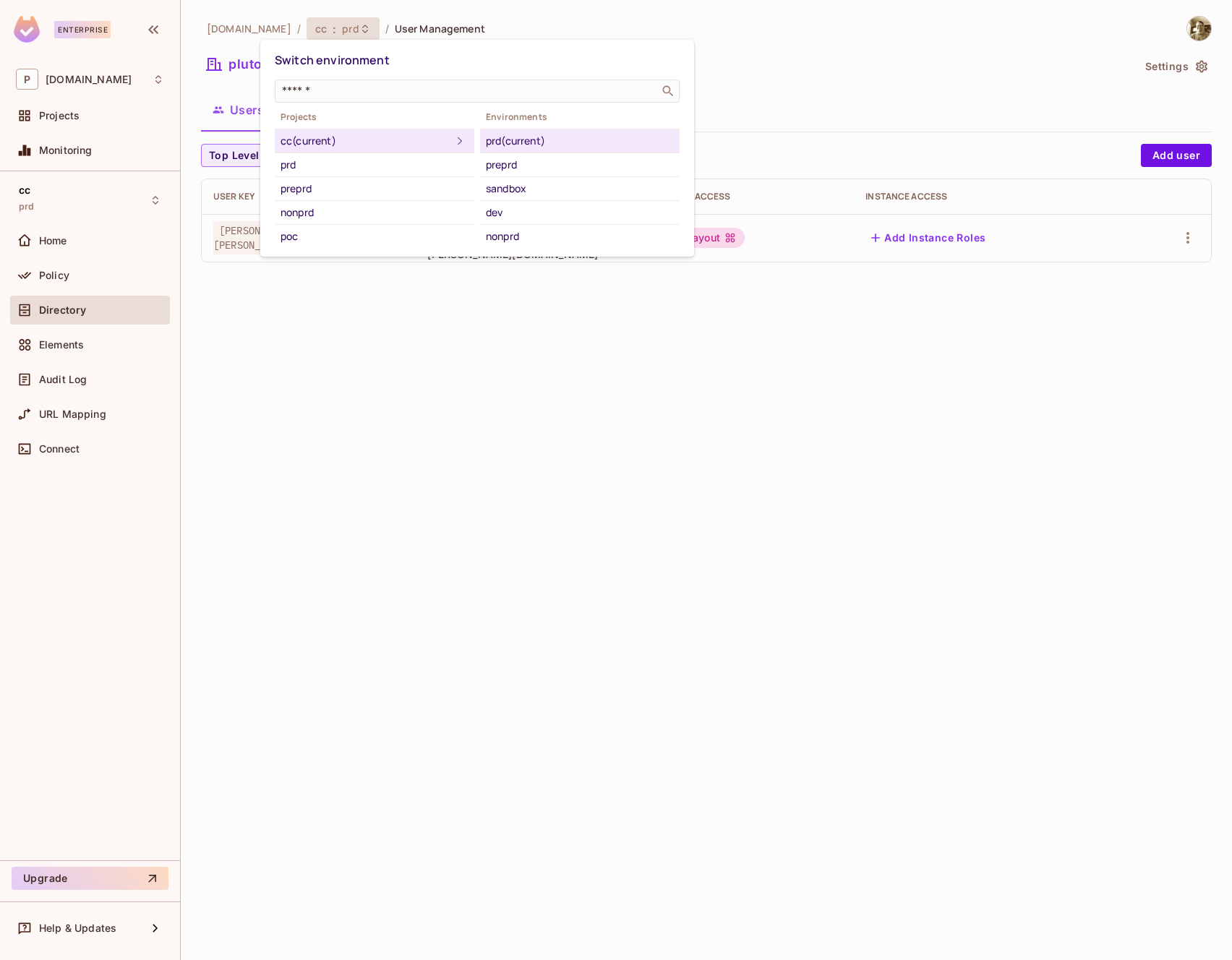
click at [833, 87] on div at bounding box center [616, 480] width 1232 height 960
